Goal: Task Accomplishment & Management: Use online tool/utility

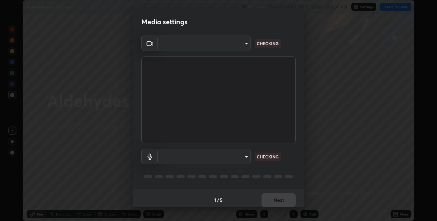
scroll to position [221, 437]
type input "60fceefa1ff133a458e9dacb52b3a7761017f46870fbbe5b76b29231bfb8dda7"
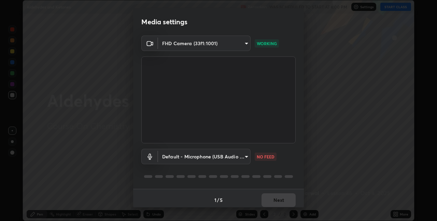
click at [242, 158] on body "Erase all Aldehydes and Ketones Recording WAS SCHEDULED TO START AT 6:00 PM Set…" at bounding box center [218, 110] width 437 height 221
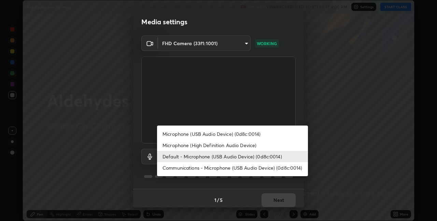
click at [223, 134] on li "Microphone (USB Audio Device) (0d8c:0014)" at bounding box center [232, 133] width 151 height 11
type input "a77103da4b3dac45a3c847deae51cfabe7392730c035e01ddd64089d88e0a711"
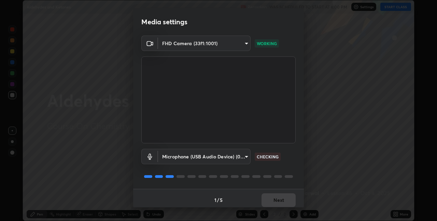
scroll to position [3, 0]
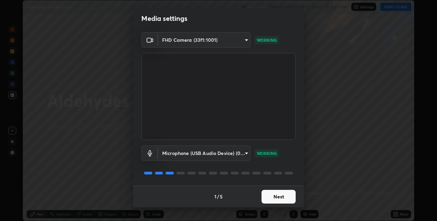
click at [281, 196] on button "Next" at bounding box center [279, 197] width 34 height 14
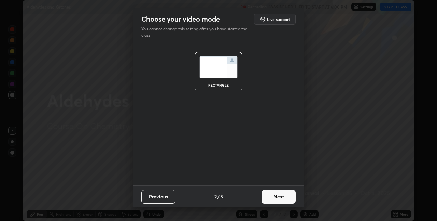
scroll to position [0, 0]
click at [281, 196] on button "Next" at bounding box center [279, 197] width 34 height 14
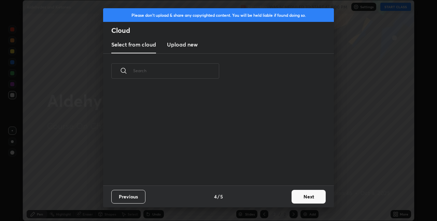
click at [281, 196] on div "Previous 4 / 5 Next" at bounding box center [218, 196] width 231 height 22
click at [310, 194] on button "Next" at bounding box center [309, 197] width 34 height 14
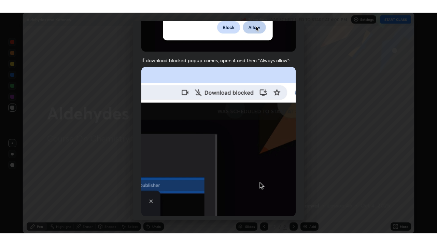
scroll to position [143, 0]
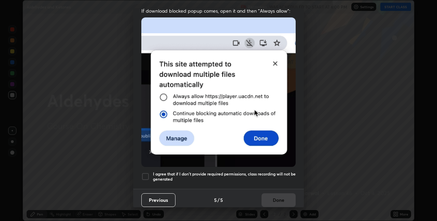
click at [269, 171] on h5 "I agree that if I don't provide required permissions, class recording will not …" at bounding box center [224, 176] width 143 height 11
click at [276, 193] on button "Done" at bounding box center [279, 200] width 34 height 14
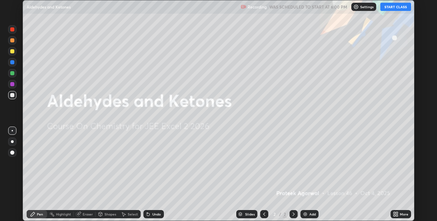
click at [396, 8] on button "START CLASS" at bounding box center [396, 7] width 31 height 8
click at [397, 215] on icon at bounding box center [397, 215] width 2 height 2
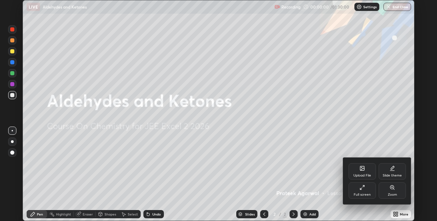
click at [358, 190] on div "Full screen" at bounding box center [362, 190] width 27 height 16
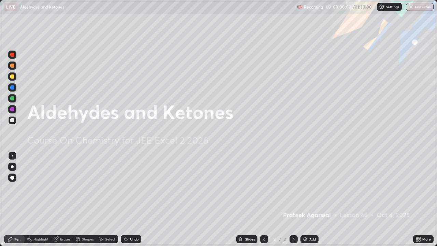
scroll to position [246, 437]
click at [312, 220] on div "Add" at bounding box center [313, 238] width 6 height 3
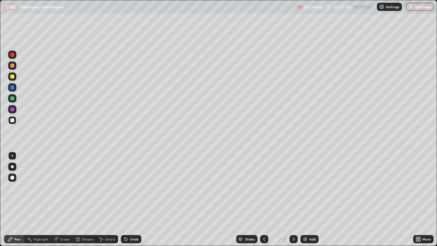
click at [62, 220] on div "Eraser" at bounding box center [65, 238] width 10 height 3
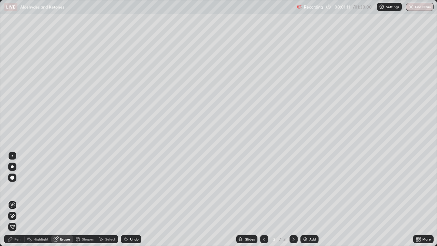
click at [18, 220] on div "Pen" at bounding box center [17, 238] width 6 height 3
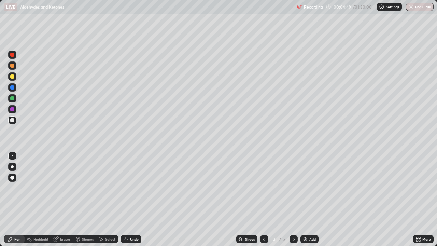
click at [293, 220] on icon at bounding box center [293, 238] width 5 height 5
click at [297, 220] on div at bounding box center [294, 239] width 8 height 14
click at [309, 220] on div "Add" at bounding box center [310, 239] width 18 height 8
click at [308, 220] on div "Add" at bounding box center [310, 239] width 18 height 8
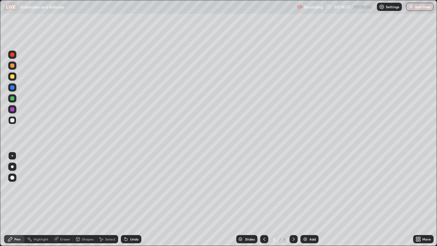
click at [311, 220] on div "Add" at bounding box center [313, 238] width 6 height 3
click at [263, 220] on icon at bounding box center [264, 238] width 5 height 5
click at [313, 220] on div "Add" at bounding box center [313, 238] width 6 height 3
click at [133, 220] on div "Undo" at bounding box center [134, 238] width 9 height 3
click at [296, 220] on div at bounding box center [294, 239] width 8 height 8
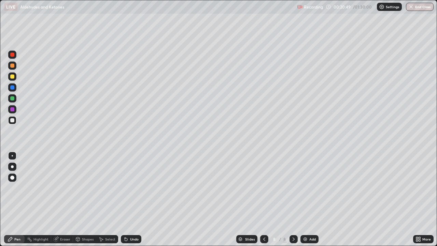
click at [308, 220] on div "Add" at bounding box center [310, 239] width 18 height 8
click at [130, 220] on div "Undo" at bounding box center [134, 238] width 9 height 3
click at [133, 220] on div "Undo" at bounding box center [134, 238] width 9 height 3
click at [132, 220] on div "Undo" at bounding box center [134, 238] width 9 height 3
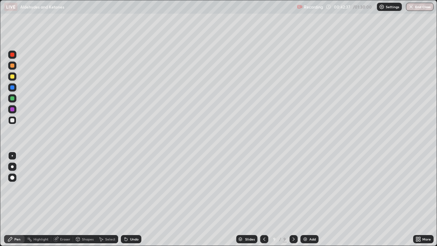
click at [308, 220] on div "Add" at bounding box center [310, 239] width 18 height 8
click at [130, 220] on div "Undo" at bounding box center [134, 238] width 9 height 3
click at [310, 220] on div "Add" at bounding box center [313, 238] width 6 height 3
click at [131, 220] on div "Undo" at bounding box center [134, 238] width 9 height 3
click at [312, 220] on div "Add" at bounding box center [313, 238] width 6 height 3
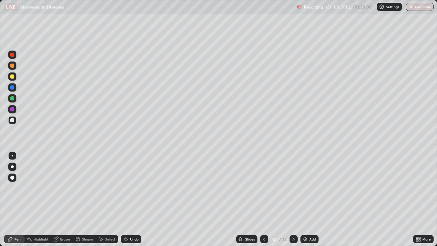
click at [304, 220] on img at bounding box center [305, 238] width 5 height 5
click at [310, 220] on div "Add" at bounding box center [310, 239] width 18 height 8
click at [311, 220] on div "Add" at bounding box center [313, 238] width 6 height 3
click at [130, 220] on div "Undo" at bounding box center [134, 238] width 9 height 3
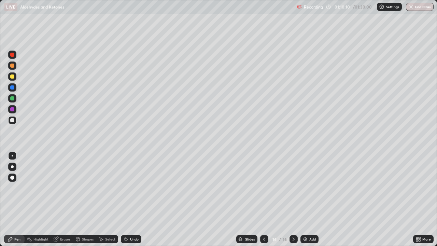
click at [130, 220] on div "Undo" at bounding box center [134, 238] width 9 height 3
click at [129, 220] on div "Undo" at bounding box center [131, 239] width 21 height 8
click at [64, 220] on div "Eraser" at bounding box center [65, 238] width 10 height 3
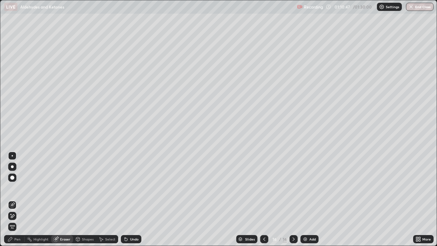
click at [22, 220] on div "Pen" at bounding box center [14, 239] width 21 height 8
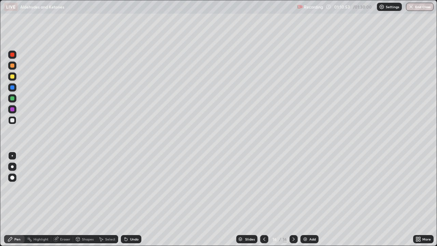
click at [14, 53] on div at bounding box center [12, 55] width 4 height 4
click at [43, 220] on div "Highlight" at bounding box center [40, 238] width 15 height 3
click at [20, 220] on div "Pen" at bounding box center [17, 238] width 6 height 3
click at [15, 120] on div at bounding box center [12, 120] width 8 height 8
click at [134, 220] on div "Undo" at bounding box center [134, 238] width 9 height 3
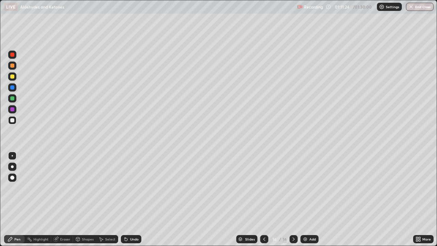
click at [134, 220] on div "Undo" at bounding box center [134, 238] width 9 height 3
click at [133, 220] on div "Undo" at bounding box center [134, 238] width 9 height 3
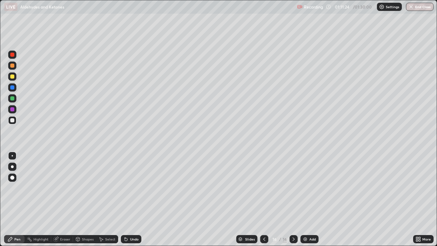
click at [133, 220] on div "Undo" at bounding box center [134, 238] width 9 height 3
click at [130, 220] on div "Undo" at bounding box center [134, 238] width 9 height 3
click at [310, 220] on div "Add" at bounding box center [313, 238] width 6 height 3
click at [305, 220] on img at bounding box center [305, 238] width 5 height 5
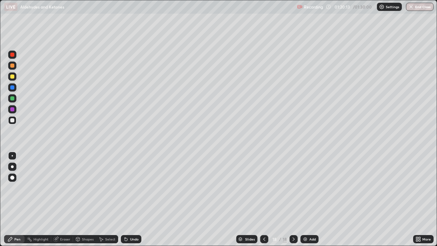
click at [312, 220] on div "Add" at bounding box center [313, 238] width 6 height 3
click at [59, 220] on div "Eraser" at bounding box center [62, 239] width 22 height 8
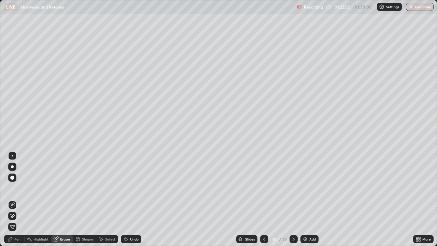
click at [13, 216] on icon at bounding box center [13, 215] width 4 height 3
click at [17, 220] on div "Pen" at bounding box center [17, 238] width 6 height 3
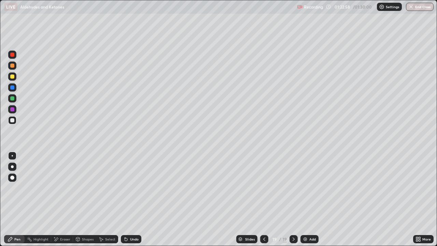
click at [58, 220] on icon at bounding box center [55, 239] width 5 height 6
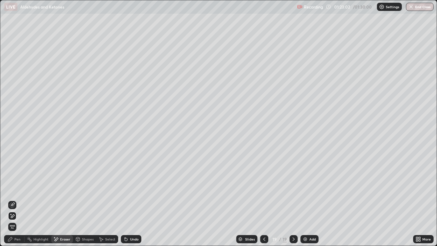
click at [14, 220] on div "Pen" at bounding box center [14, 239] width 21 height 8
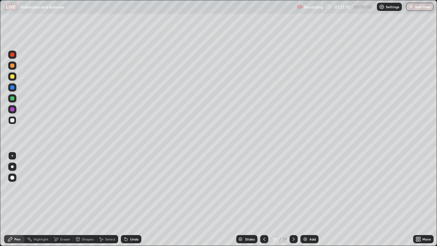
click at [66, 220] on div "Eraser" at bounding box center [65, 238] width 10 height 3
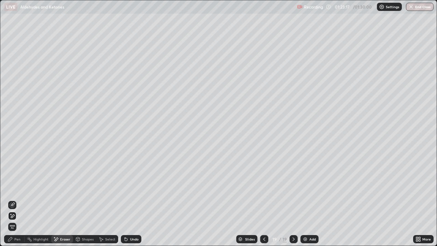
click at [22, 220] on div "Pen" at bounding box center [14, 239] width 21 height 8
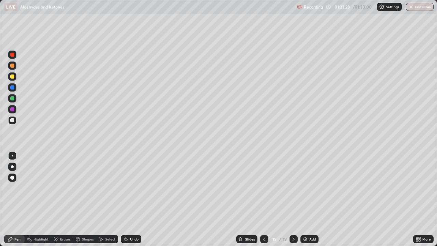
click at [62, 220] on div "Eraser" at bounding box center [65, 238] width 10 height 3
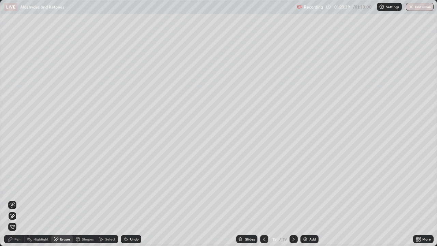
click at [17, 220] on div "Pen" at bounding box center [17, 238] width 6 height 3
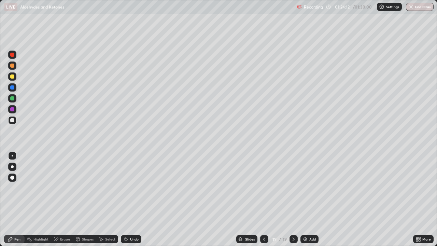
click at [59, 220] on div "Eraser" at bounding box center [62, 239] width 22 height 8
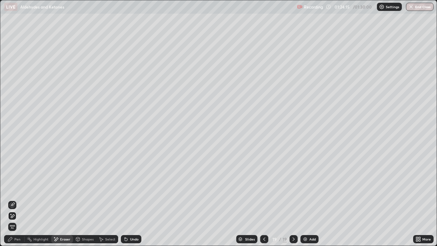
click at [14, 220] on div "Pen" at bounding box center [17, 238] width 6 height 3
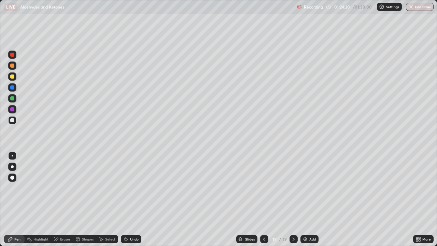
click at [59, 220] on div "Eraser" at bounding box center [62, 239] width 22 height 8
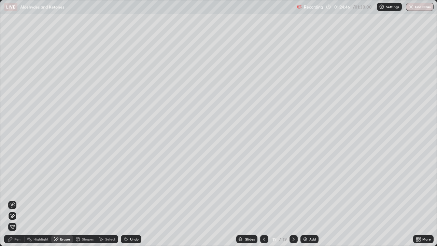
click at [21, 220] on div "Pen" at bounding box center [14, 239] width 21 height 8
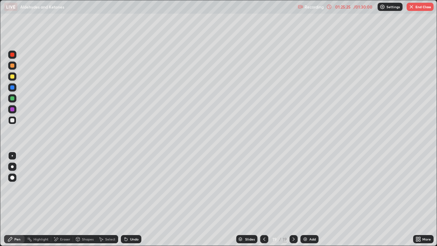
click at [412, 9] on img "button" at bounding box center [411, 6] width 5 height 5
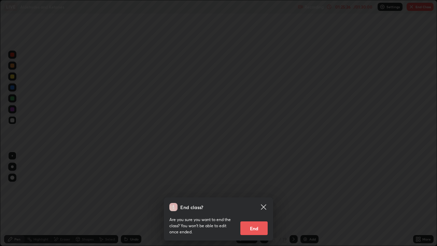
click at [258, 220] on button "End" at bounding box center [254, 228] width 27 height 14
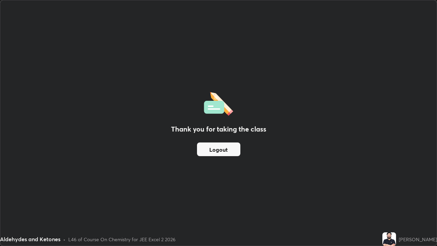
click at [224, 150] on button "Logout" at bounding box center [218, 149] width 43 height 14
